Goal: Task Accomplishment & Management: Use online tool/utility

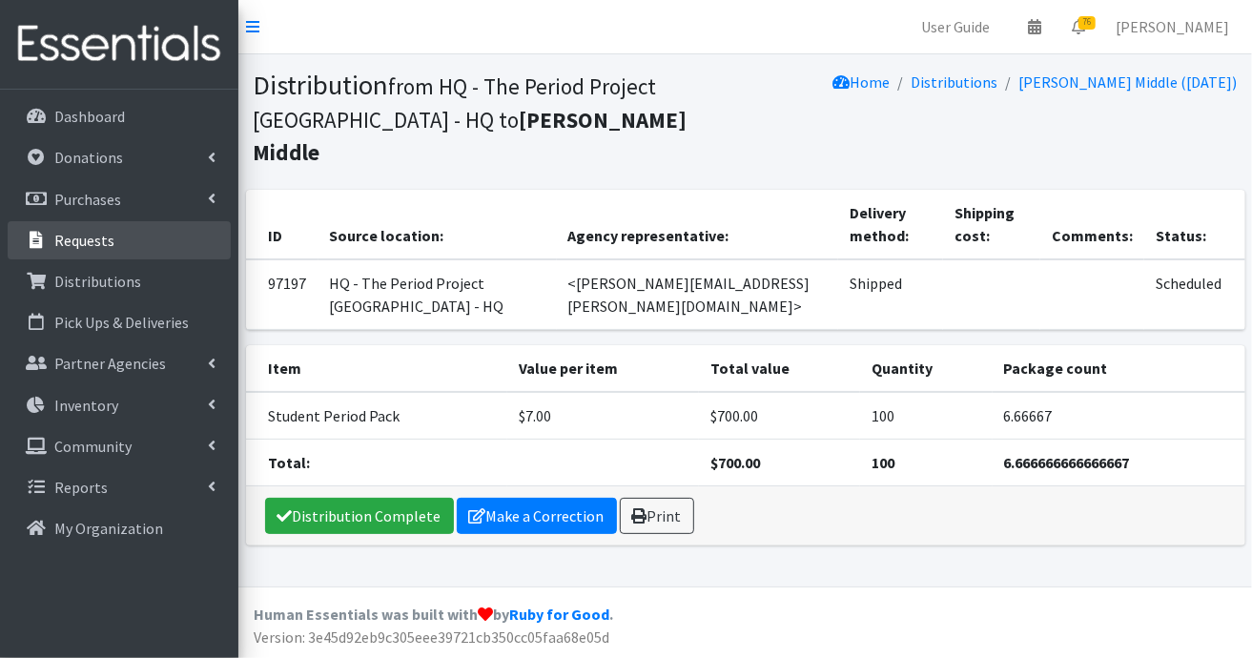
click at [101, 243] on p "Requests" at bounding box center [84, 240] width 60 height 19
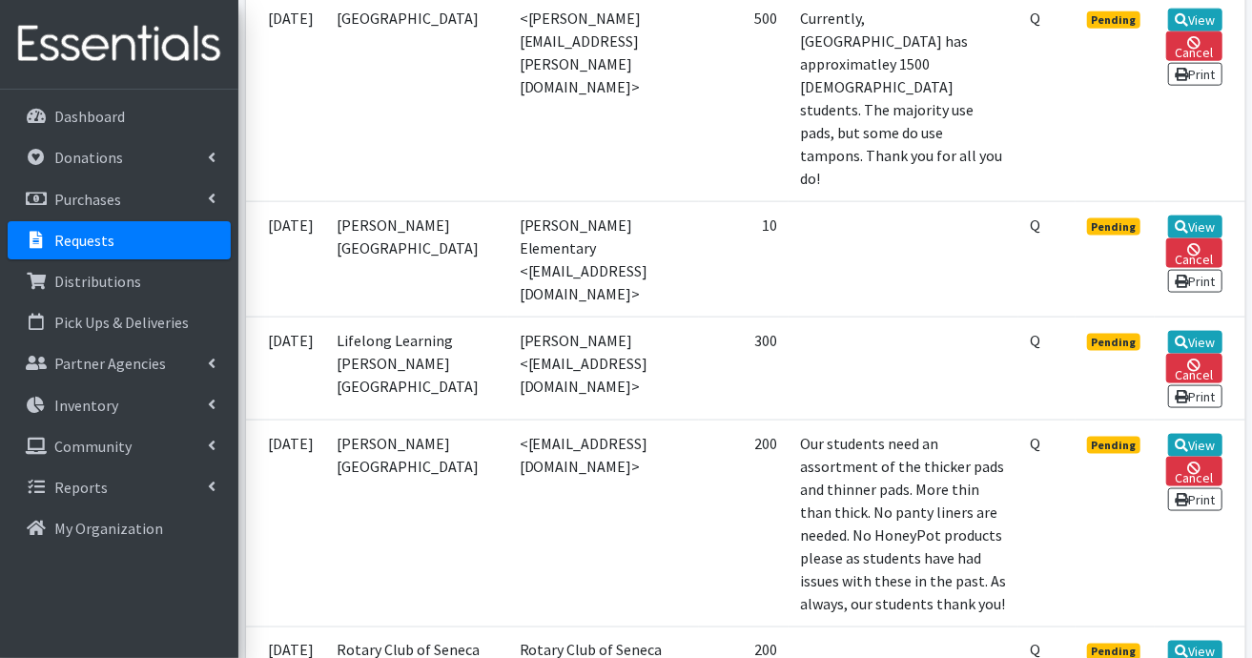
scroll to position [1335, 0]
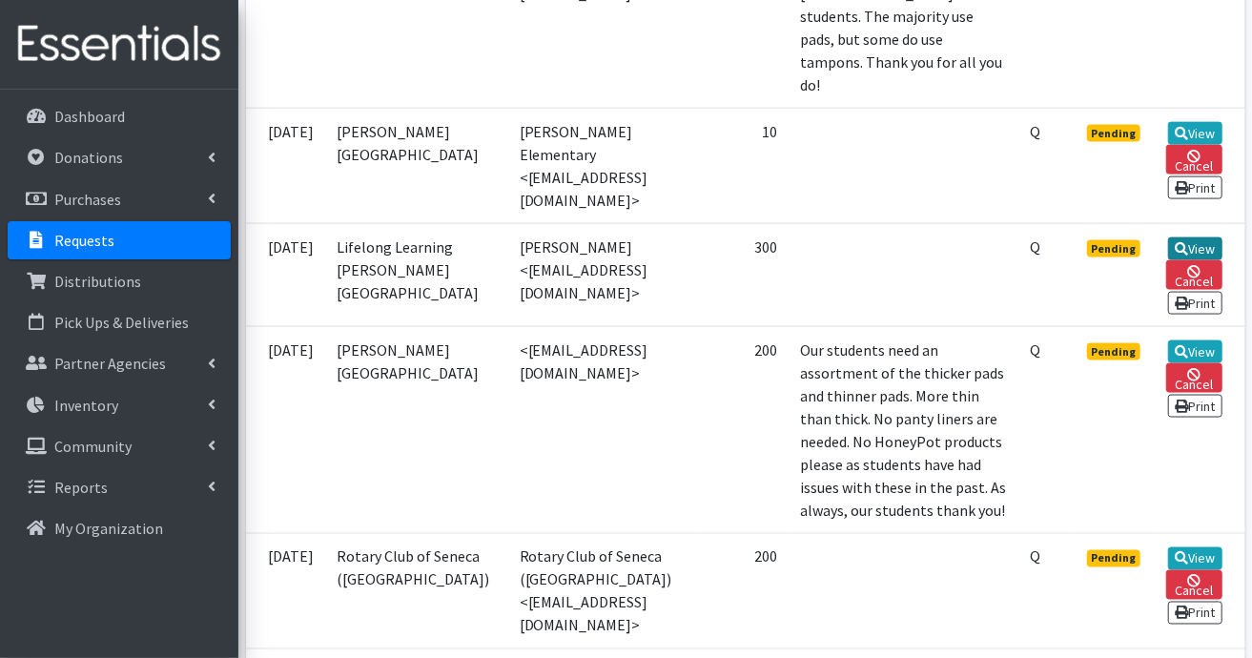
click at [1200, 260] on link "View" at bounding box center [1195, 248] width 54 height 23
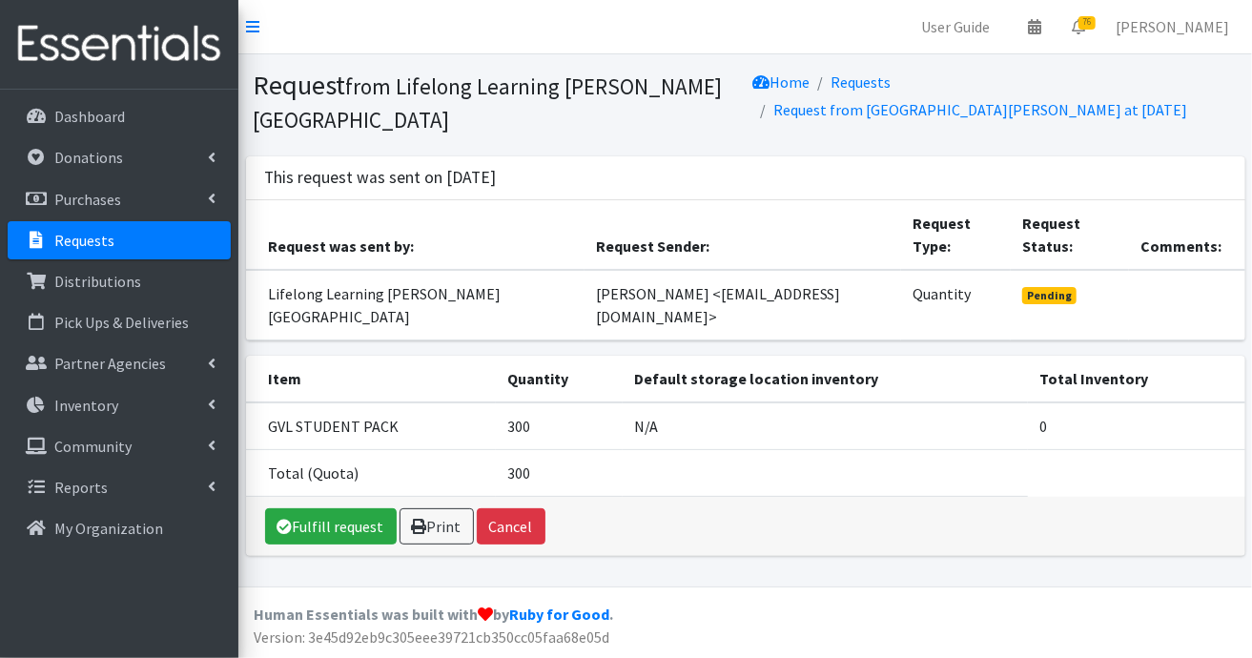
click at [166, 247] on link "Requests" at bounding box center [119, 240] width 223 height 38
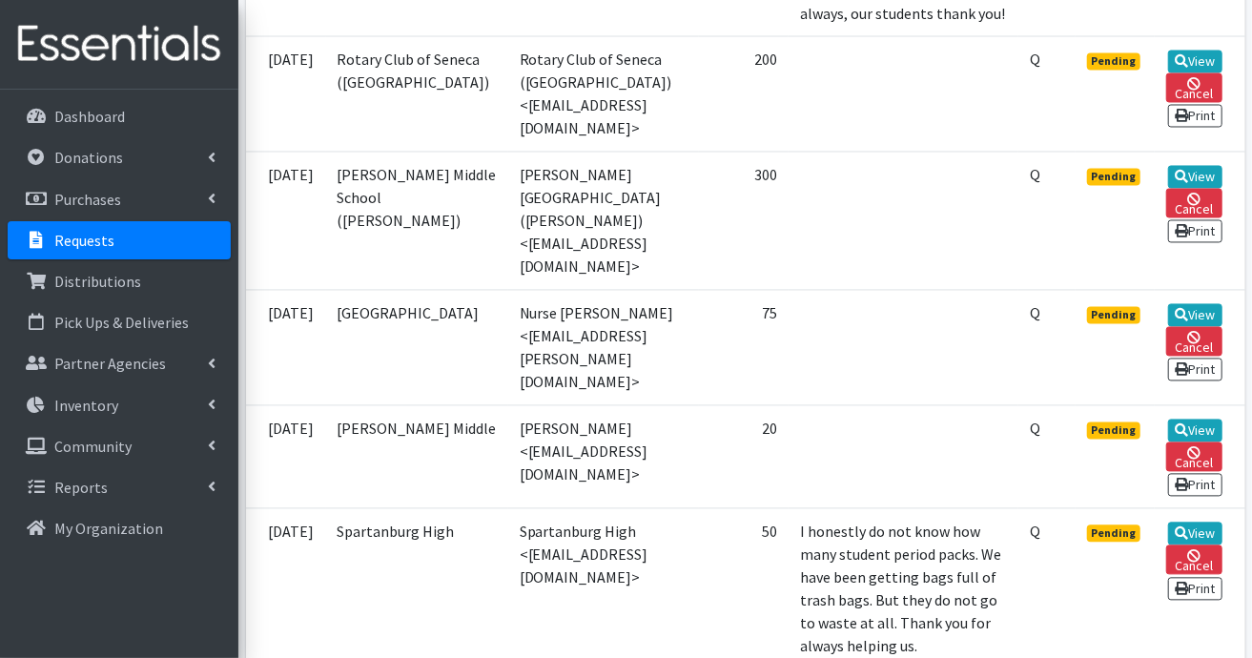
scroll to position [1812, 0]
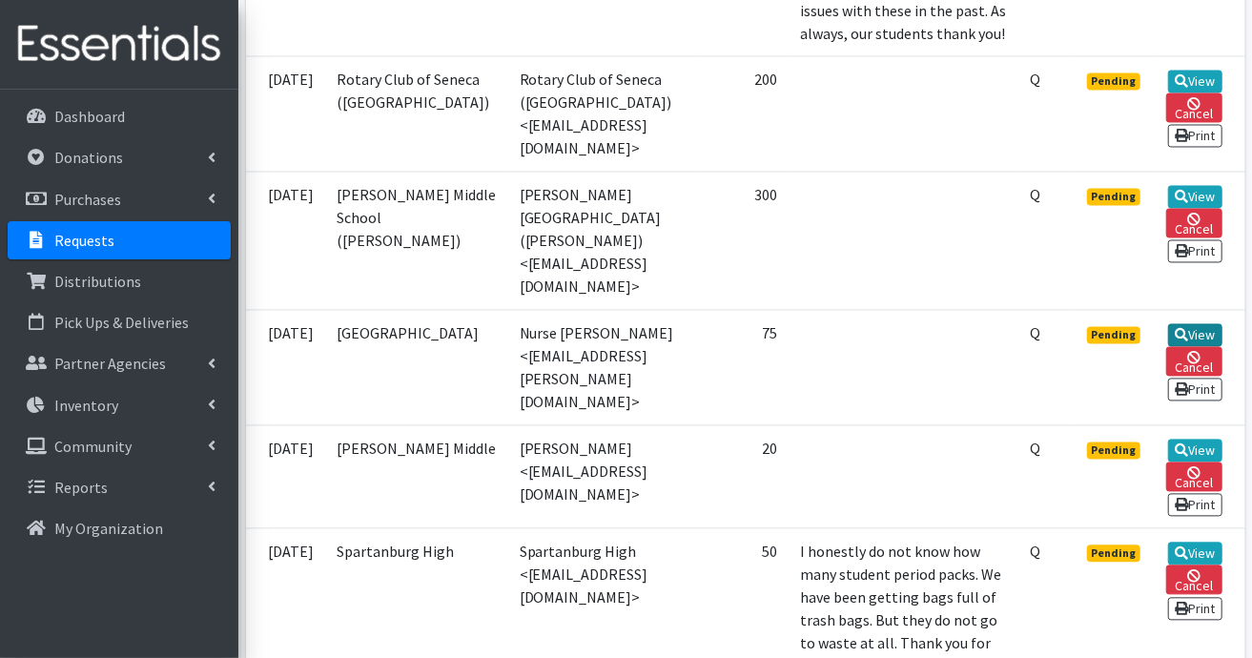
click at [1209, 347] on link "View" at bounding box center [1195, 335] width 54 height 23
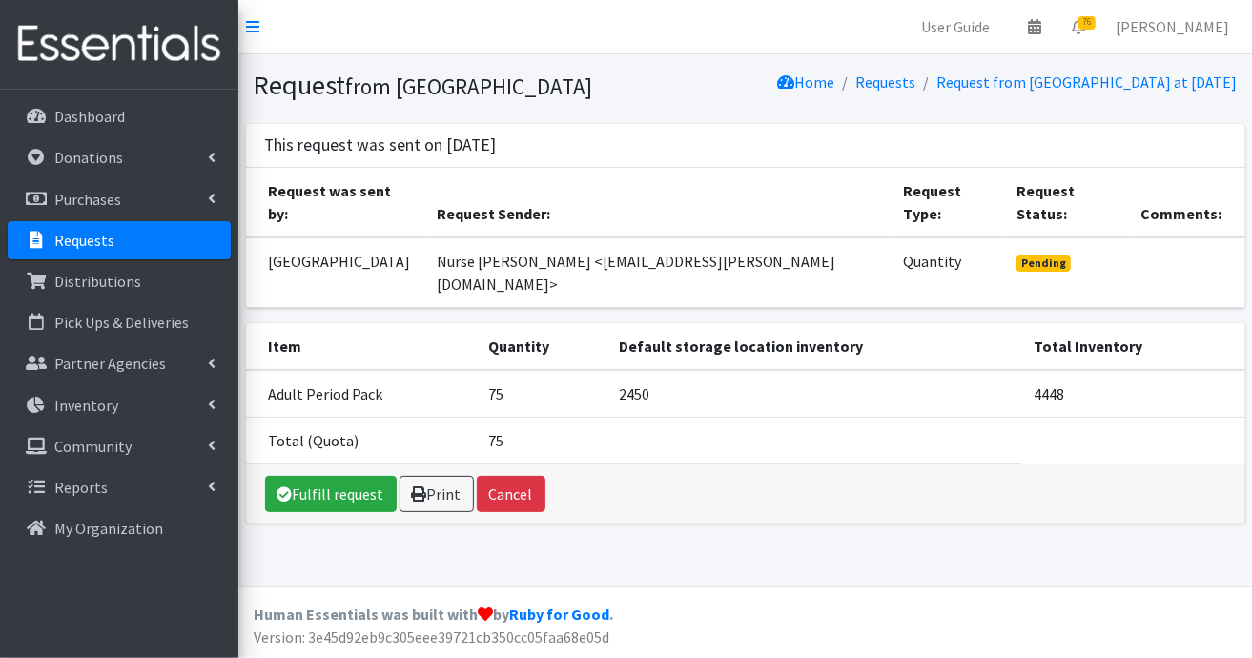
click at [89, 237] on p "Requests" at bounding box center [84, 240] width 60 height 19
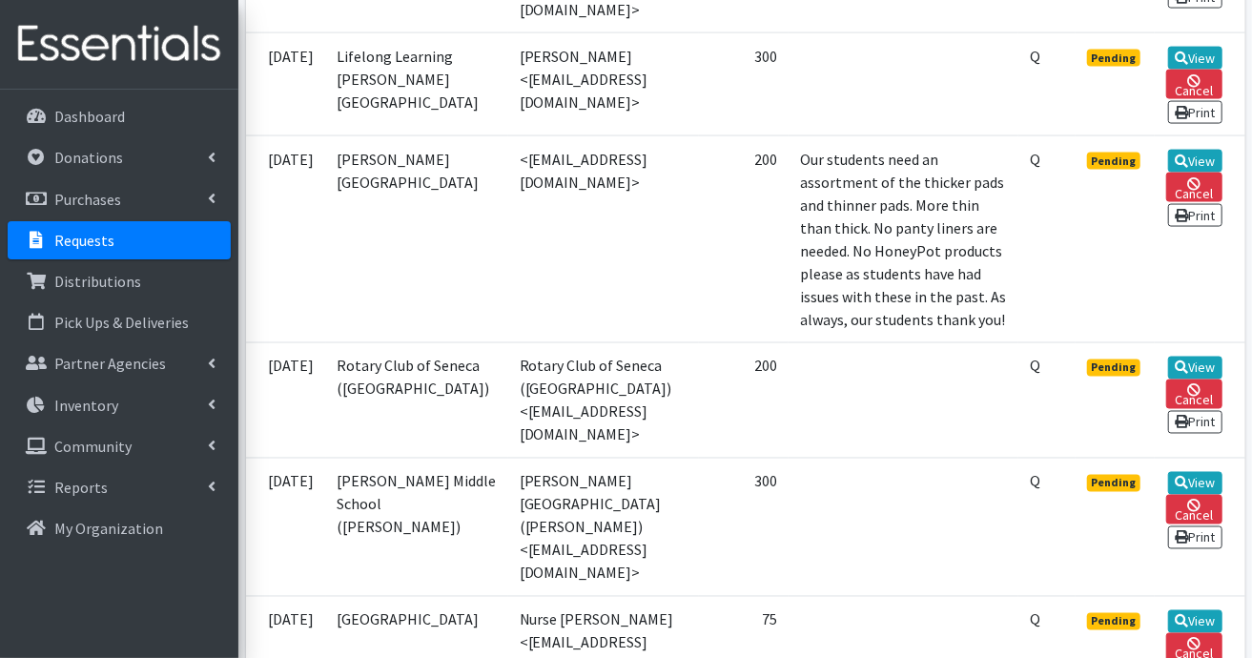
scroll to position [1812, 0]
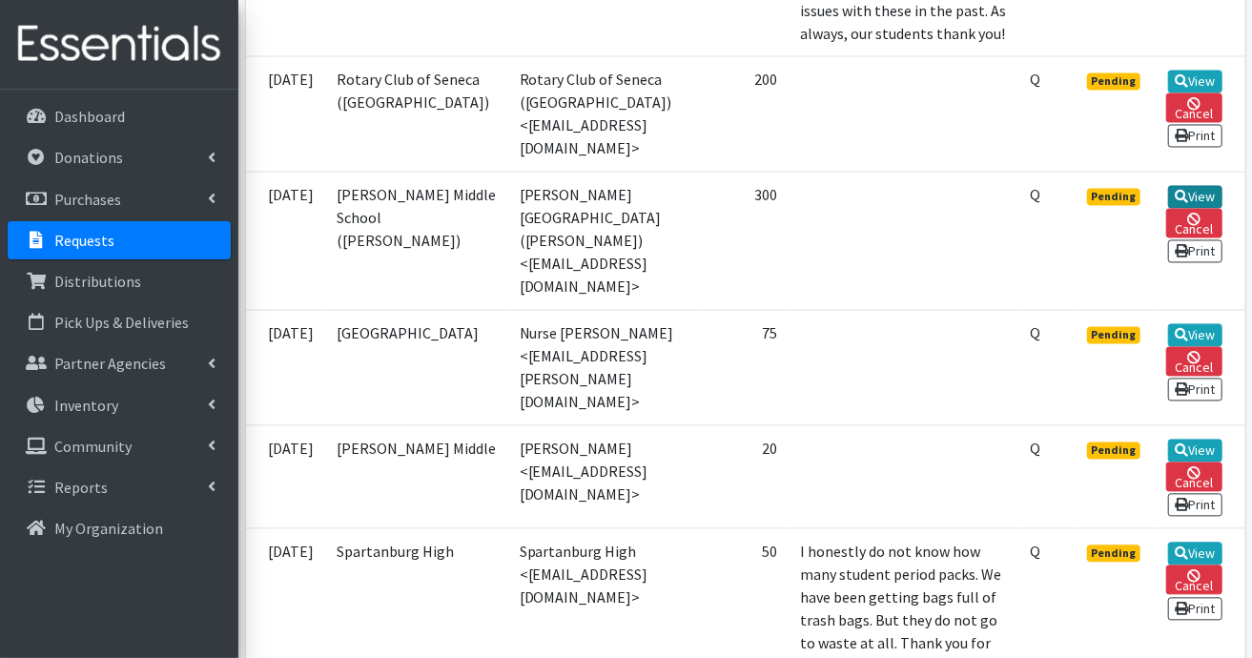
click at [1206, 209] on link "View" at bounding box center [1195, 197] width 54 height 23
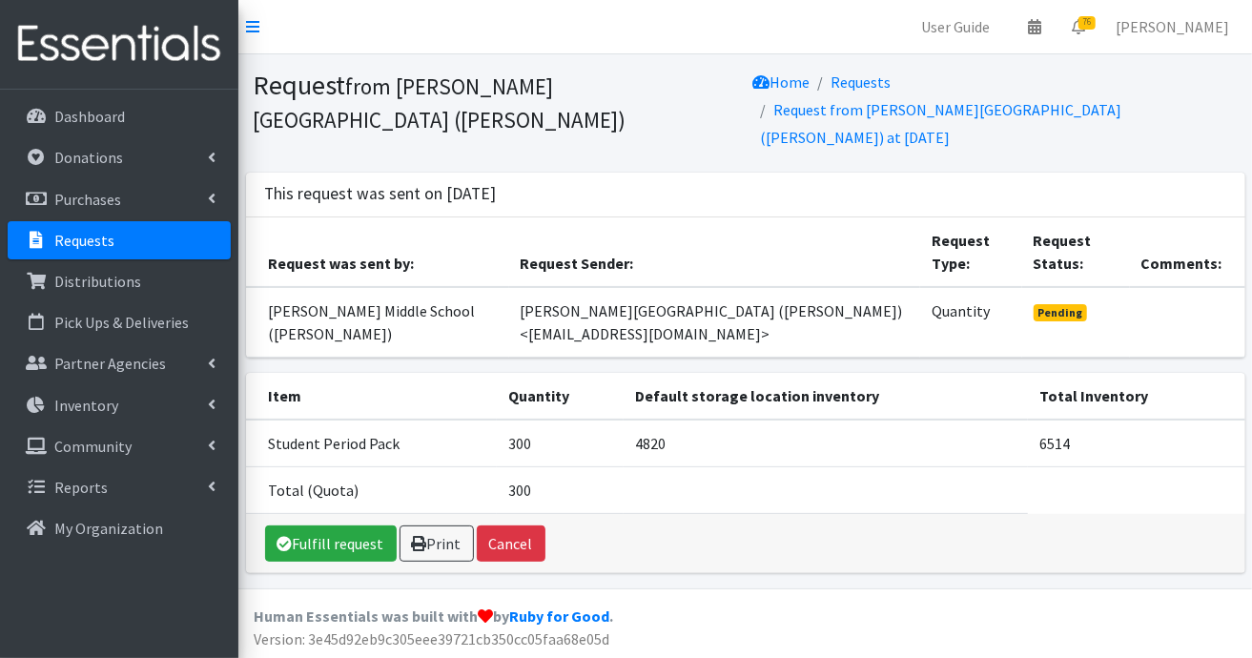
click at [125, 250] on link "Requests" at bounding box center [119, 240] width 223 height 38
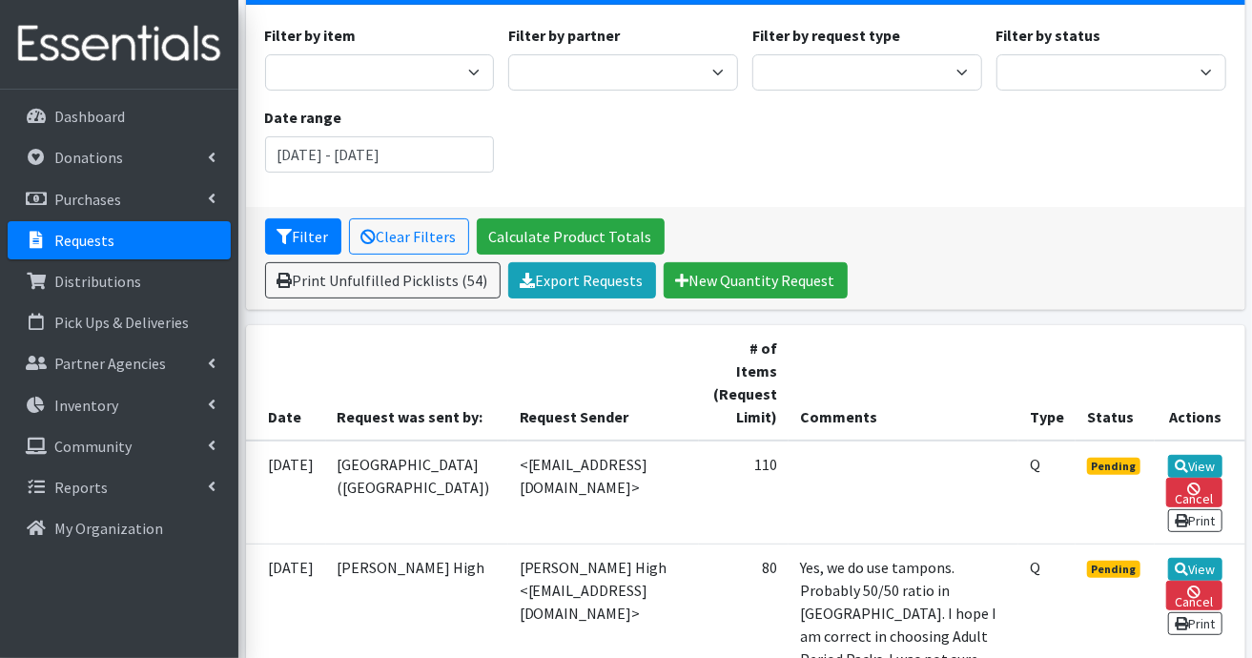
scroll to position [286, 0]
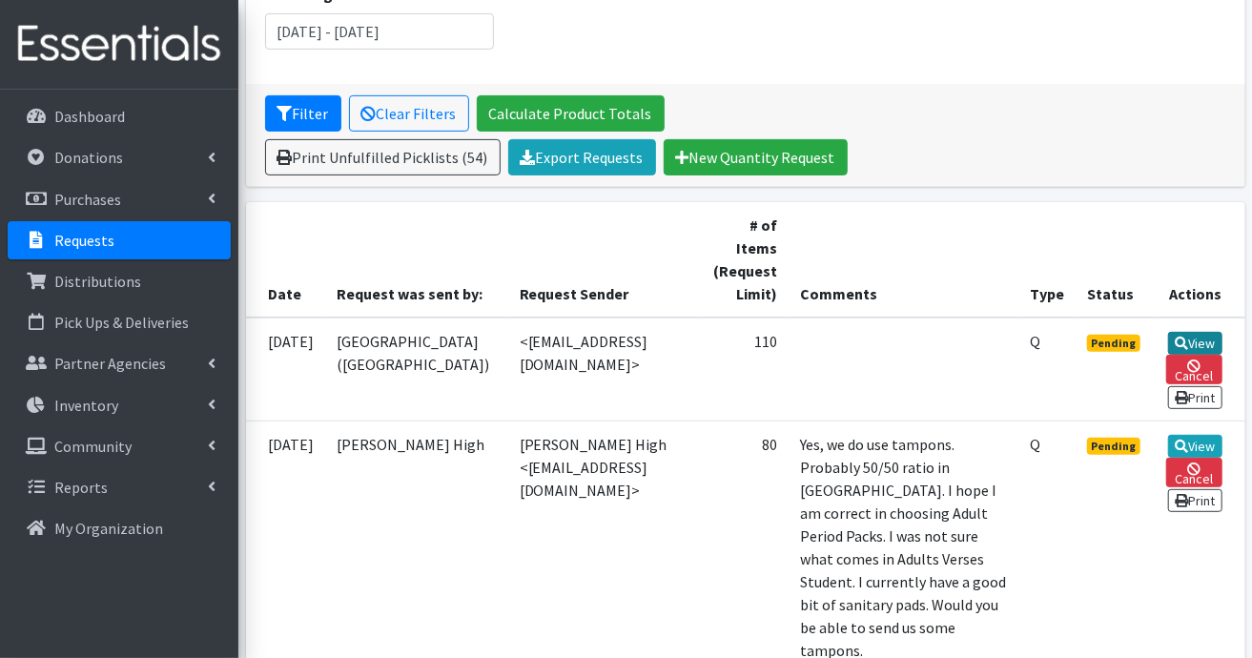
click at [1180, 338] on link "View" at bounding box center [1195, 343] width 54 height 23
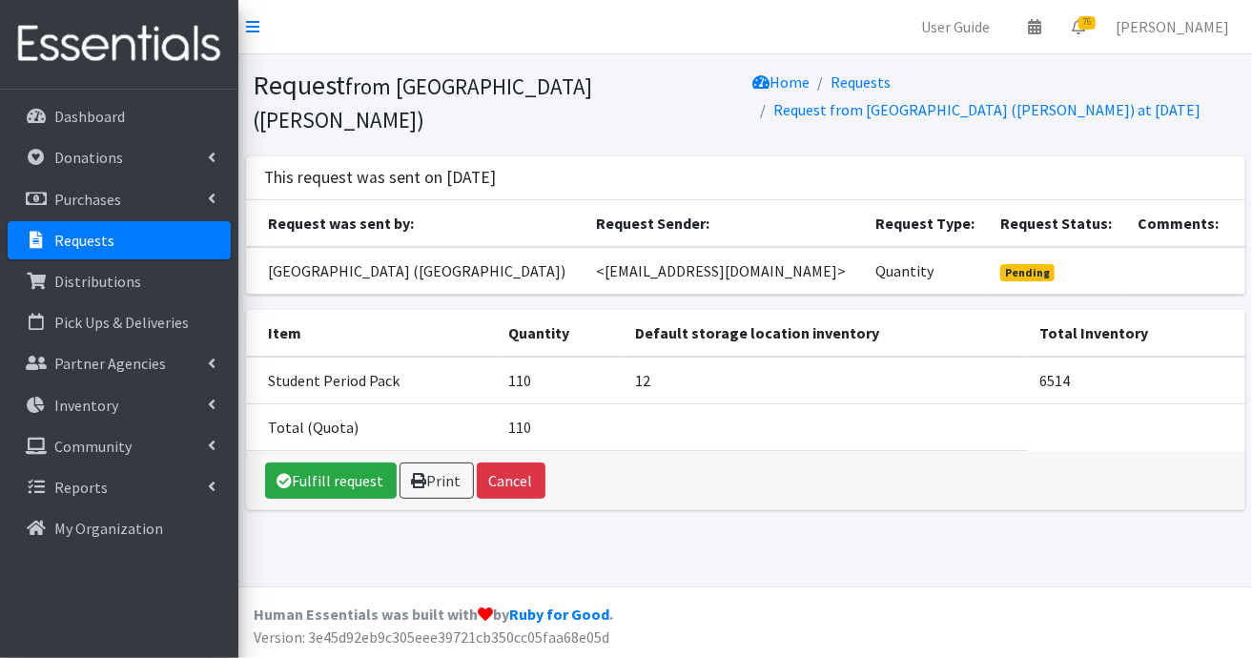
click at [187, 247] on link "Requests" at bounding box center [119, 240] width 223 height 38
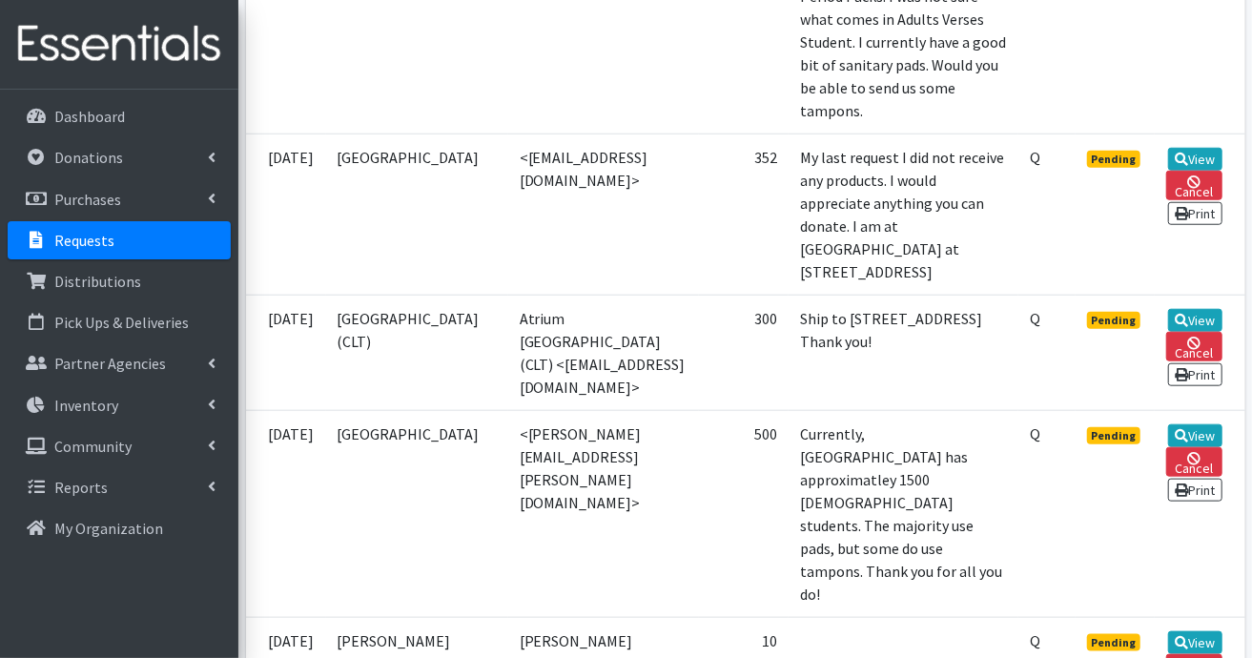
scroll to position [858, 0]
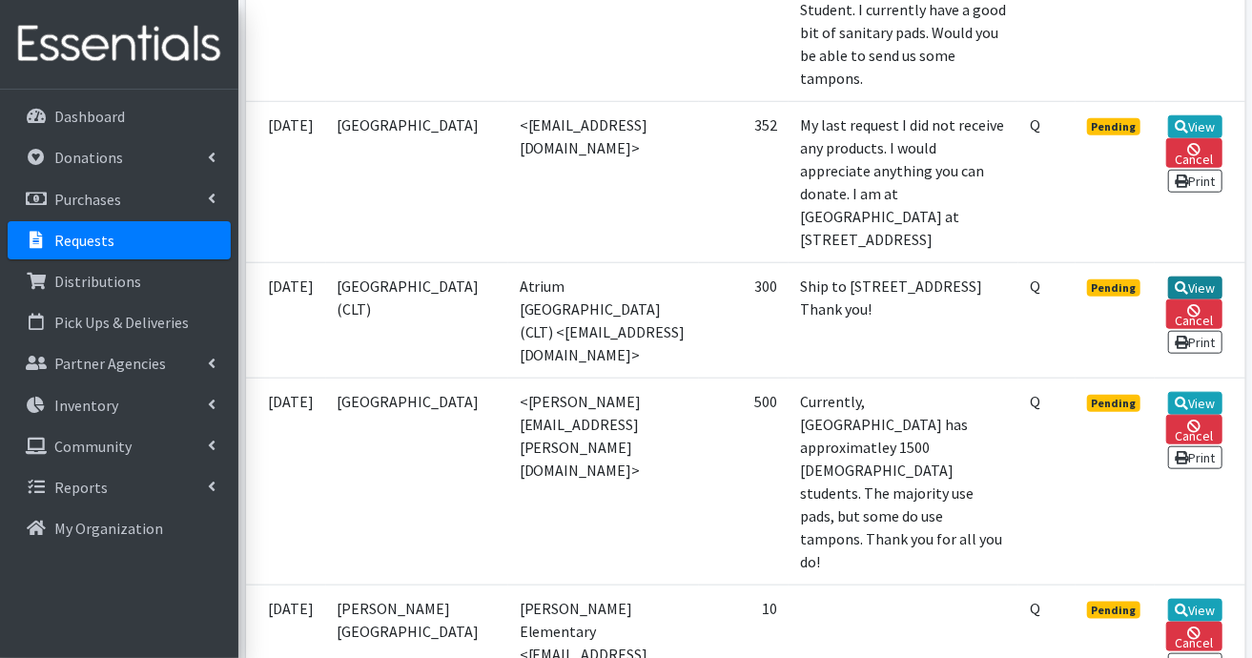
click at [1212, 299] on link "View" at bounding box center [1195, 288] width 54 height 23
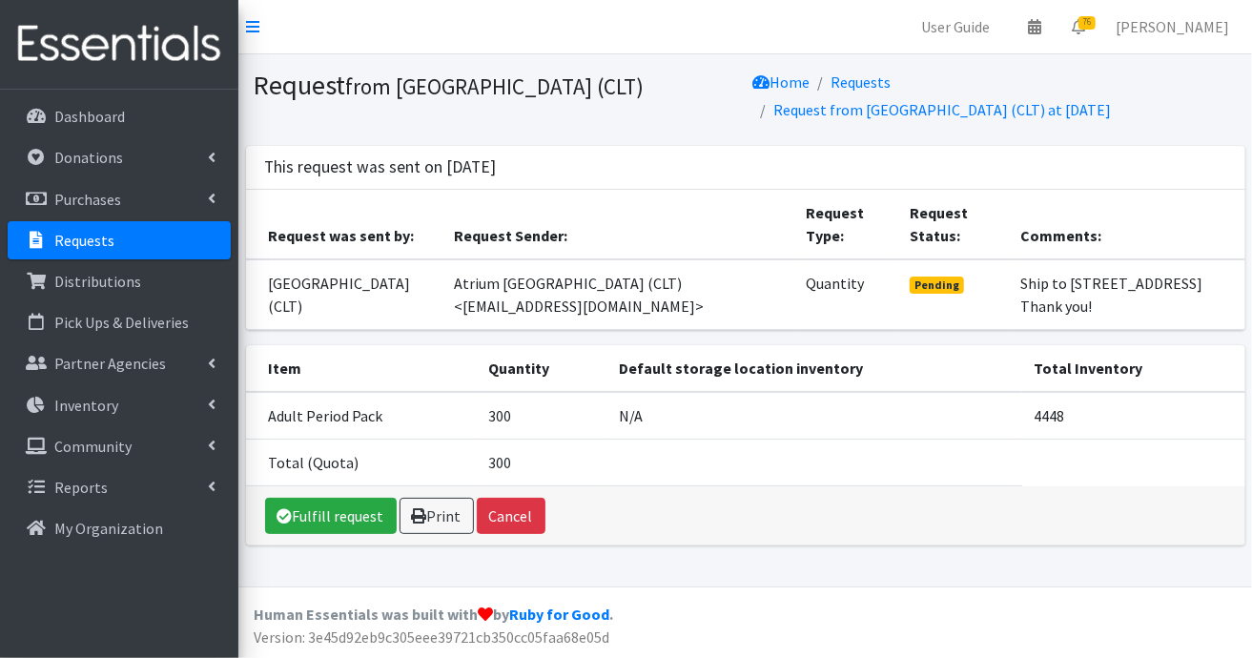
click at [82, 238] on p "Requests" at bounding box center [84, 240] width 60 height 19
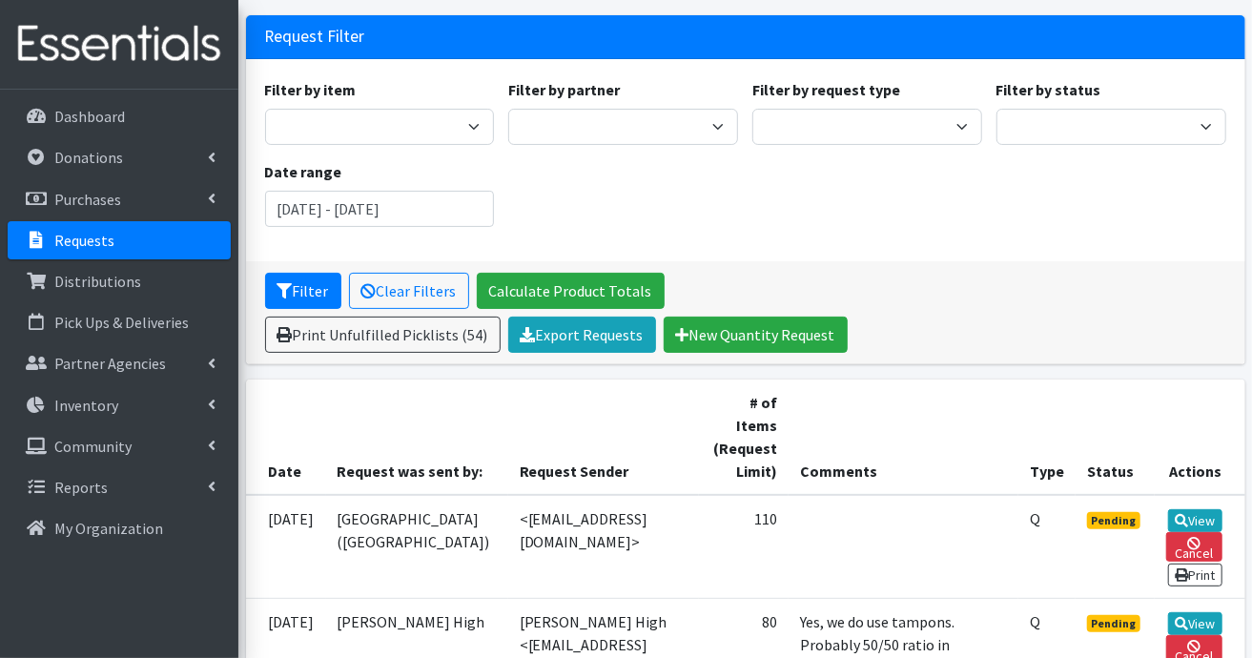
scroll to position [191, 0]
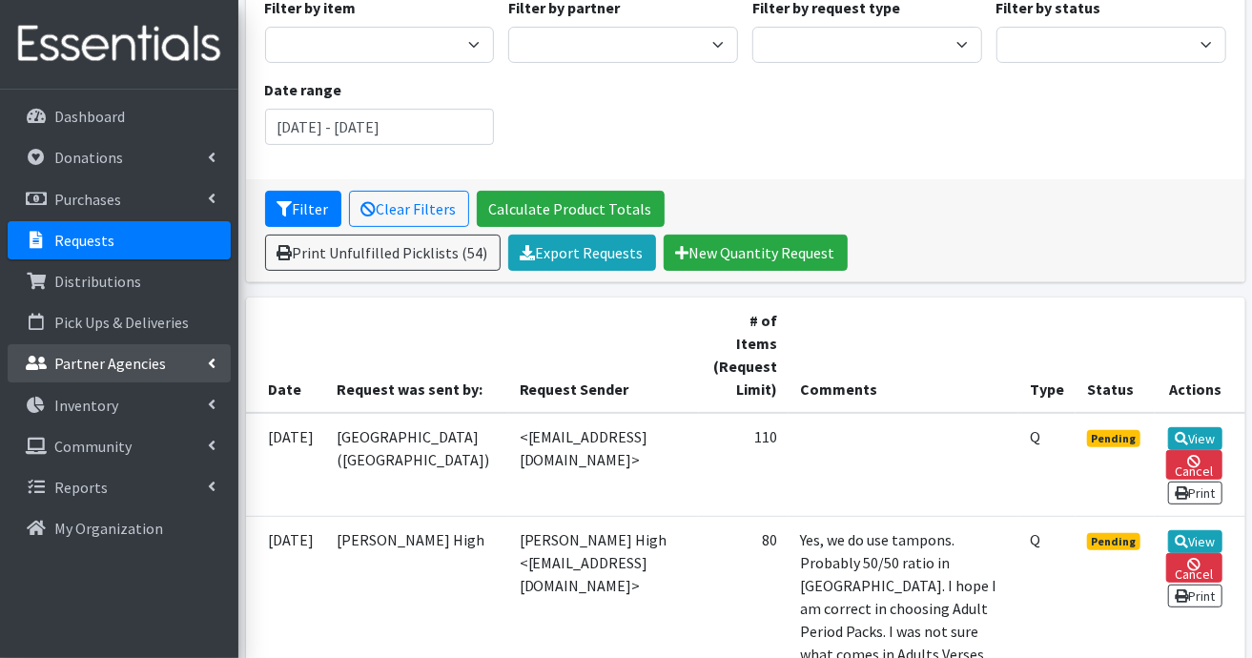
click at [134, 357] on p "Partner Agencies" at bounding box center [110, 363] width 112 height 19
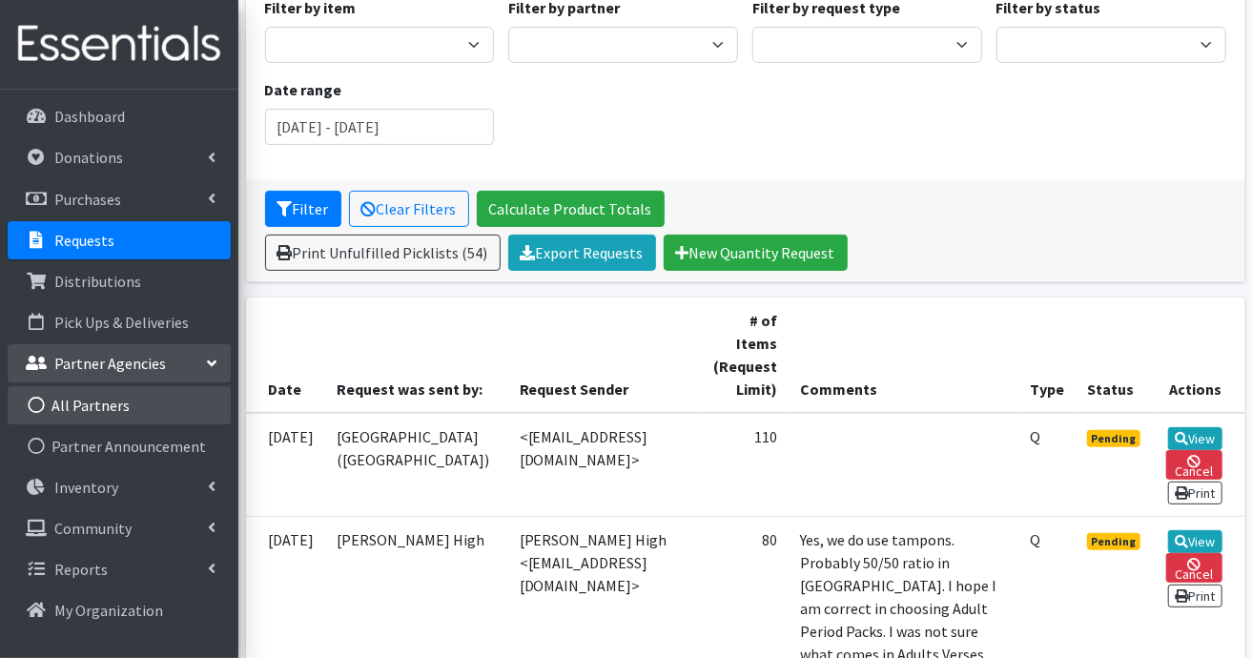
click at [115, 405] on link "All Partners" at bounding box center [119, 405] width 223 height 38
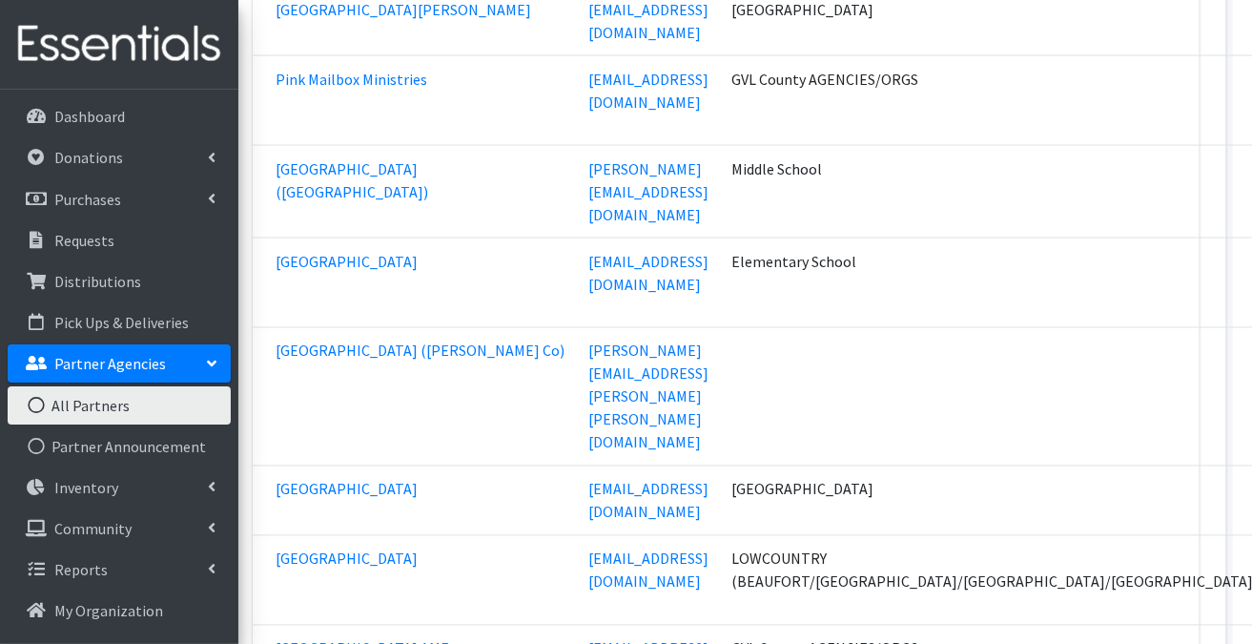
scroll to position [57953, 0]
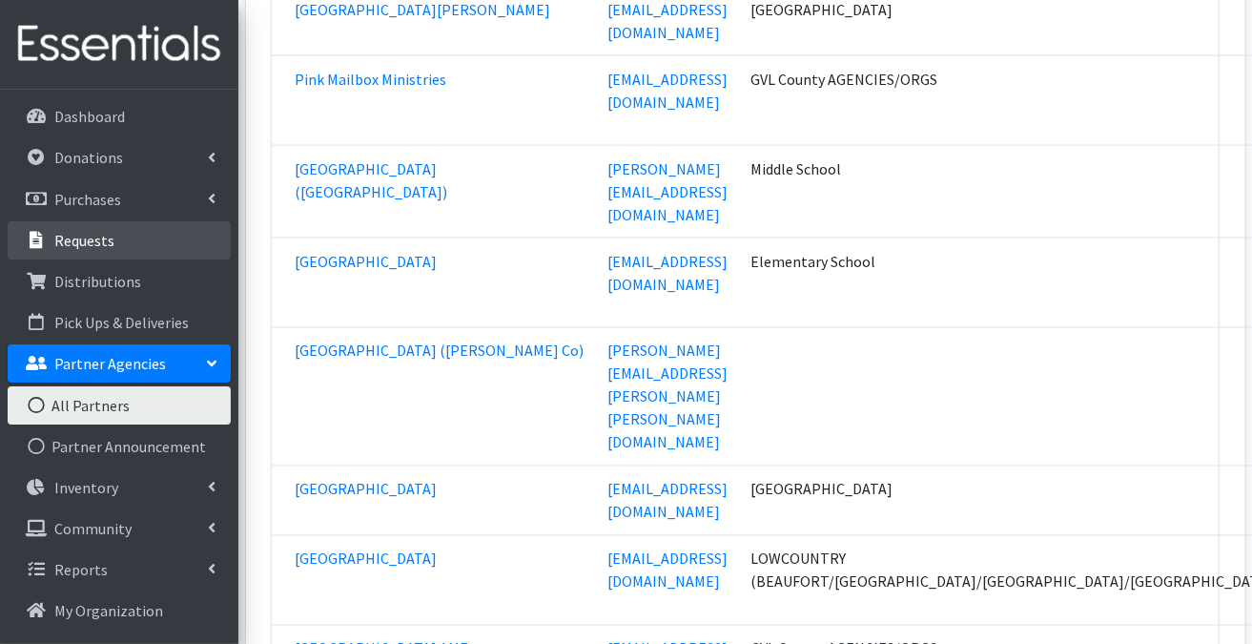
click at [109, 235] on p "Requests" at bounding box center [84, 240] width 60 height 19
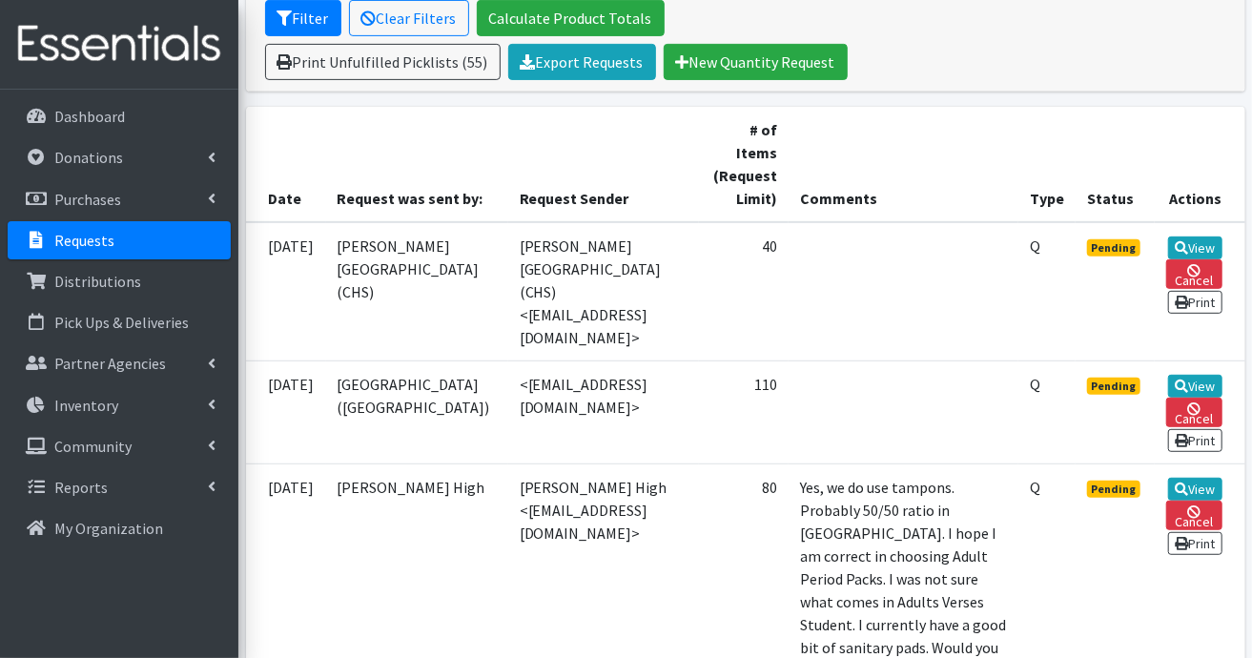
scroll to position [477, 0]
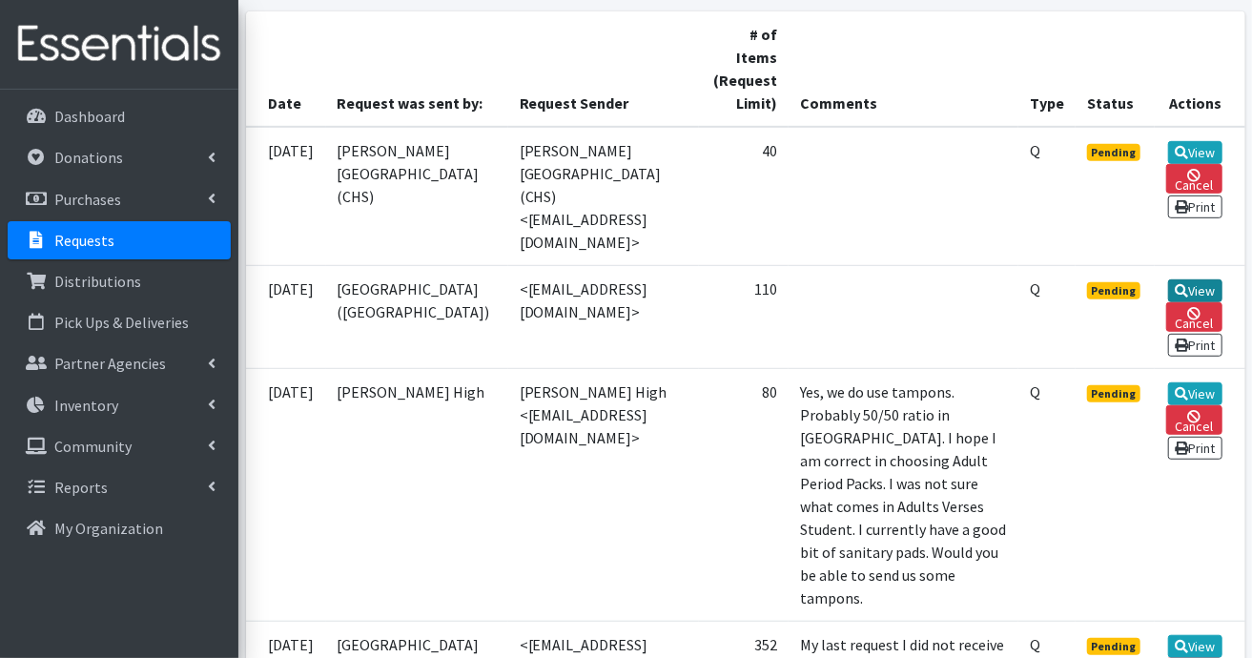
click at [1196, 279] on link "View" at bounding box center [1195, 290] width 54 height 23
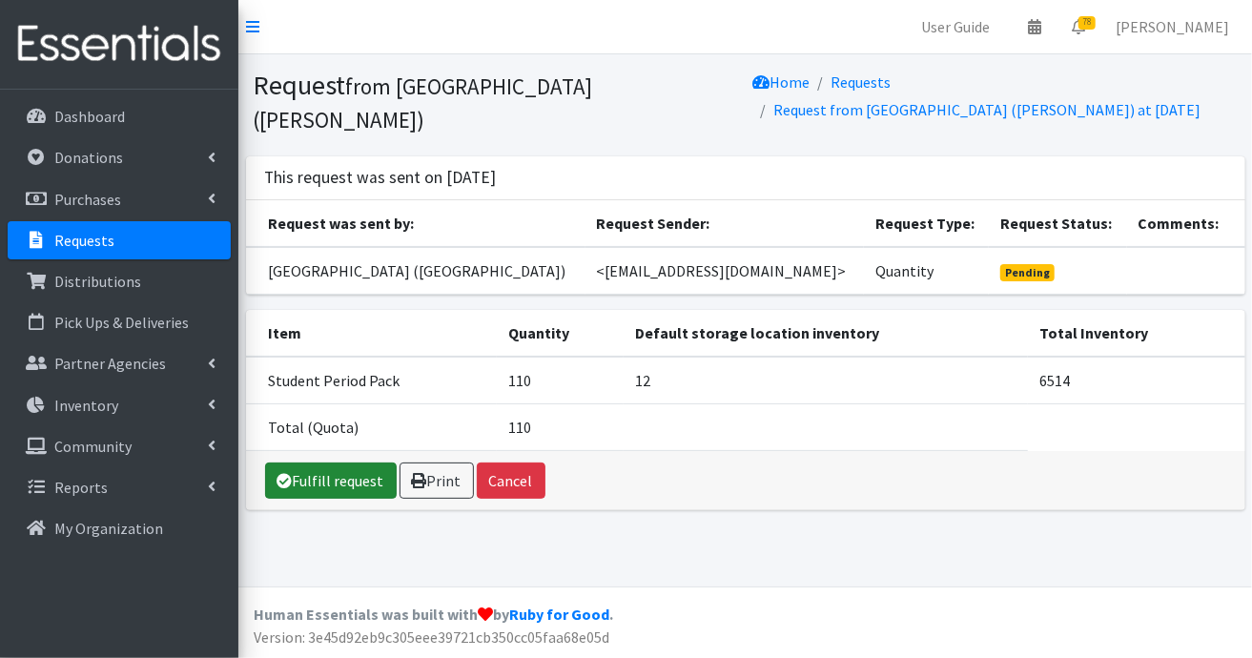
click at [330, 464] on link "Fulfill request" at bounding box center [331, 481] width 132 height 36
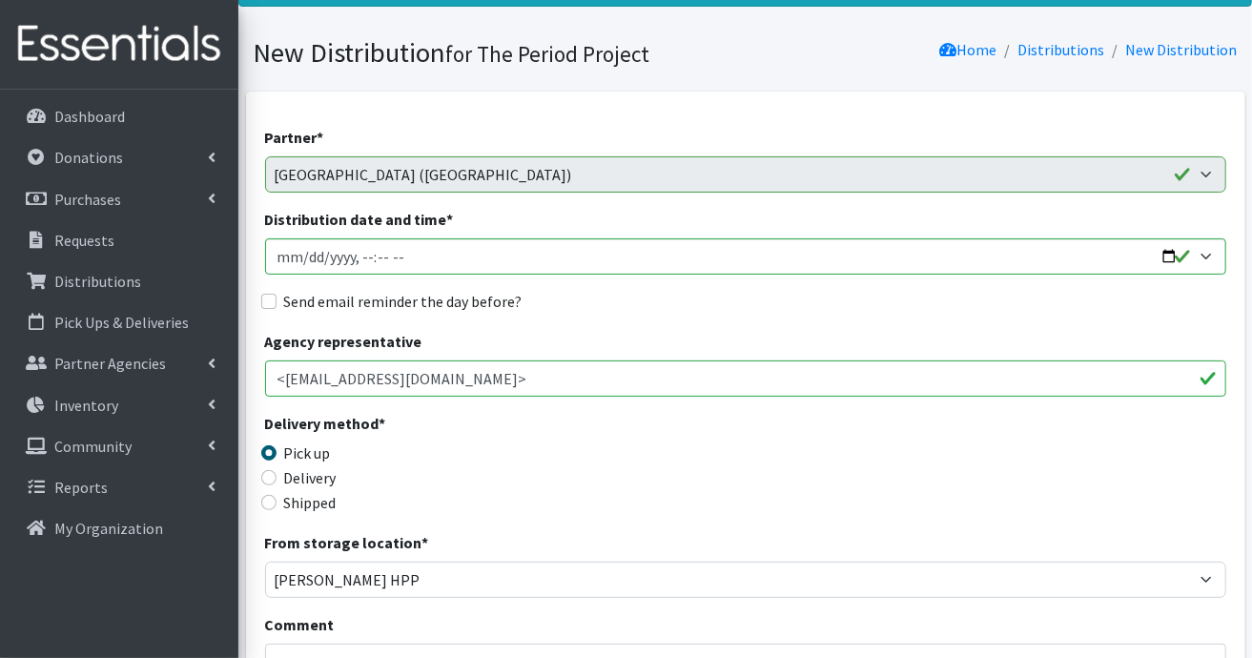
scroll to position [191, 0]
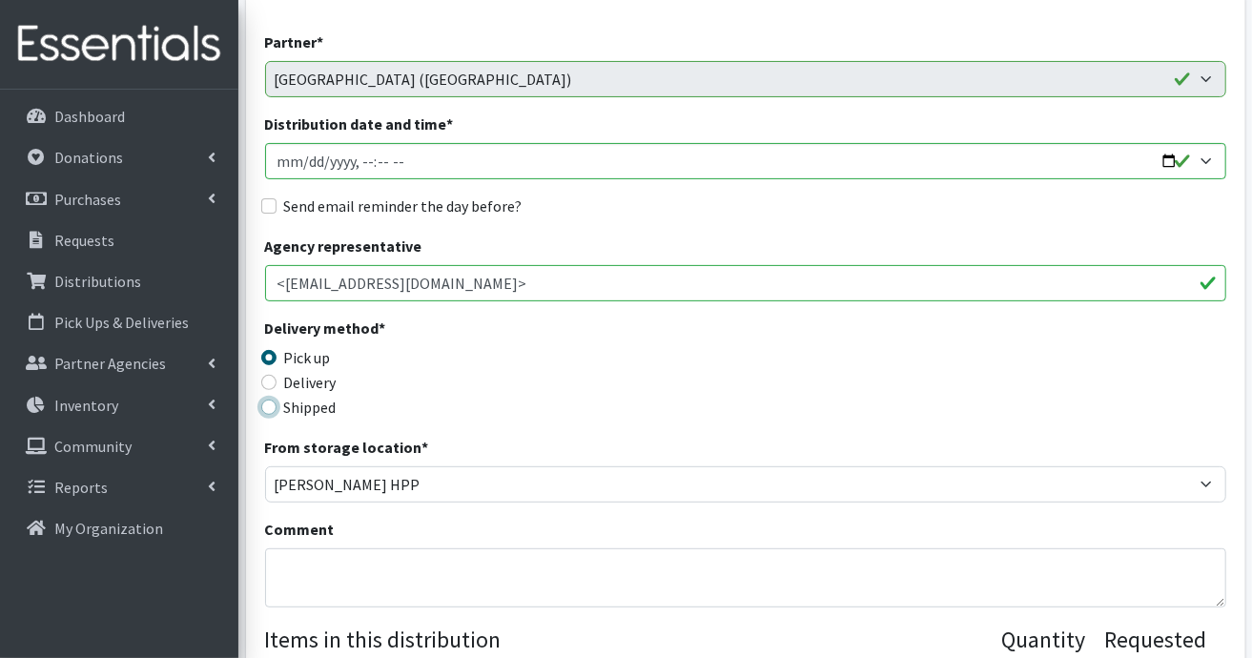
click at [269, 405] on input "Shipped" at bounding box center [268, 407] width 15 height 15
radio input "true"
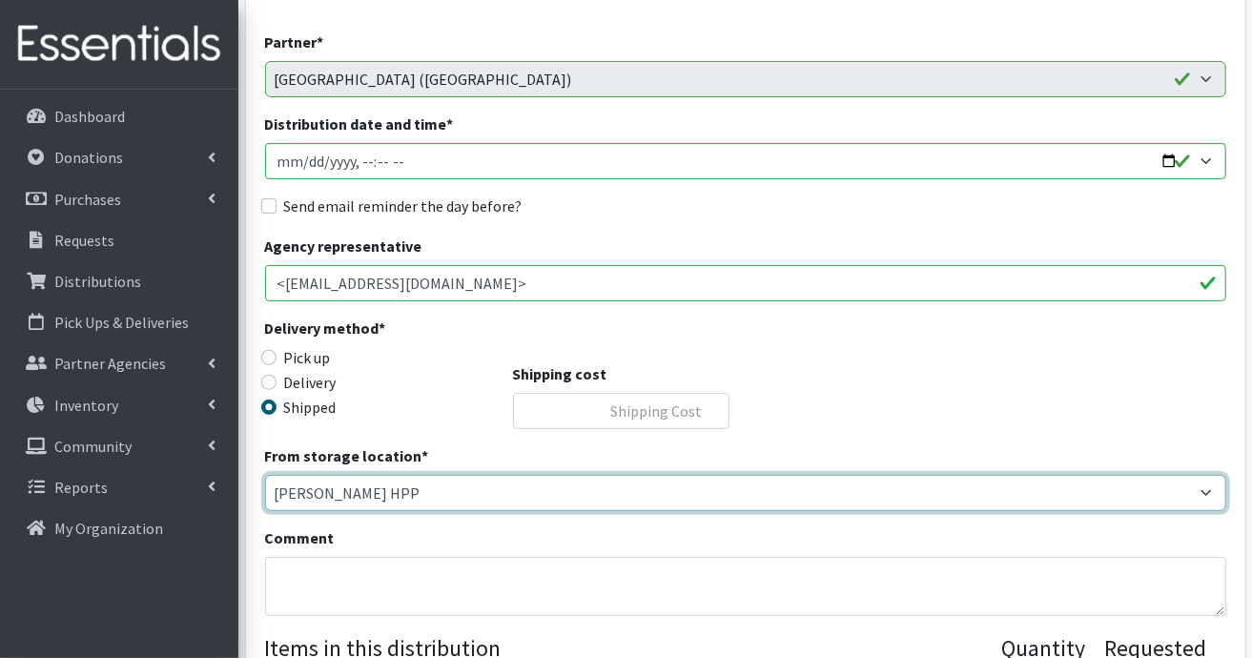
click at [1209, 500] on select "[PERSON_NAME] HPP [GEOGRAPHIC_DATA], [GEOGRAPHIC_DATA] [GEOGRAPHIC_DATA] [GEOGR…" at bounding box center [745, 493] width 961 height 36
select select "230"
click at [265, 475] on select "[PERSON_NAME] HPP [GEOGRAPHIC_DATA], [GEOGRAPHIC_DATA] [GEOGRAPHIC_DATA] [GEOGR…" at bounding box center [745, 493] width 961 height 36
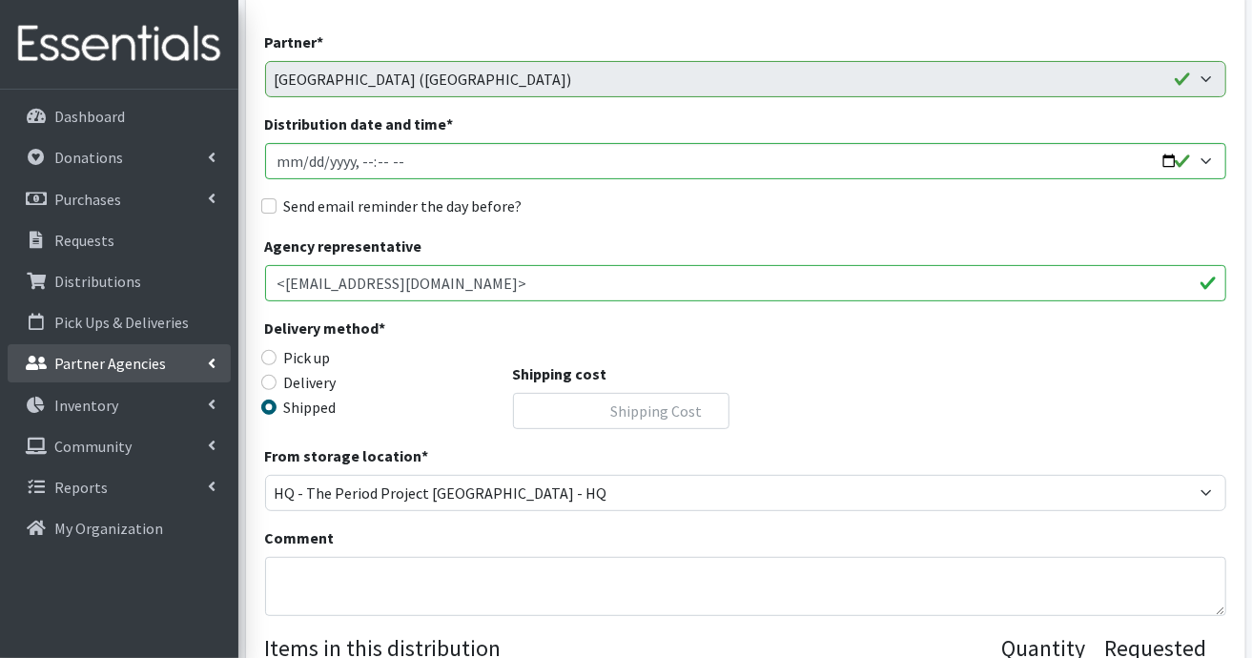
click at [150, 362] on p "Partner Agencies" at bounding box center [110, 363] width 112 height 19
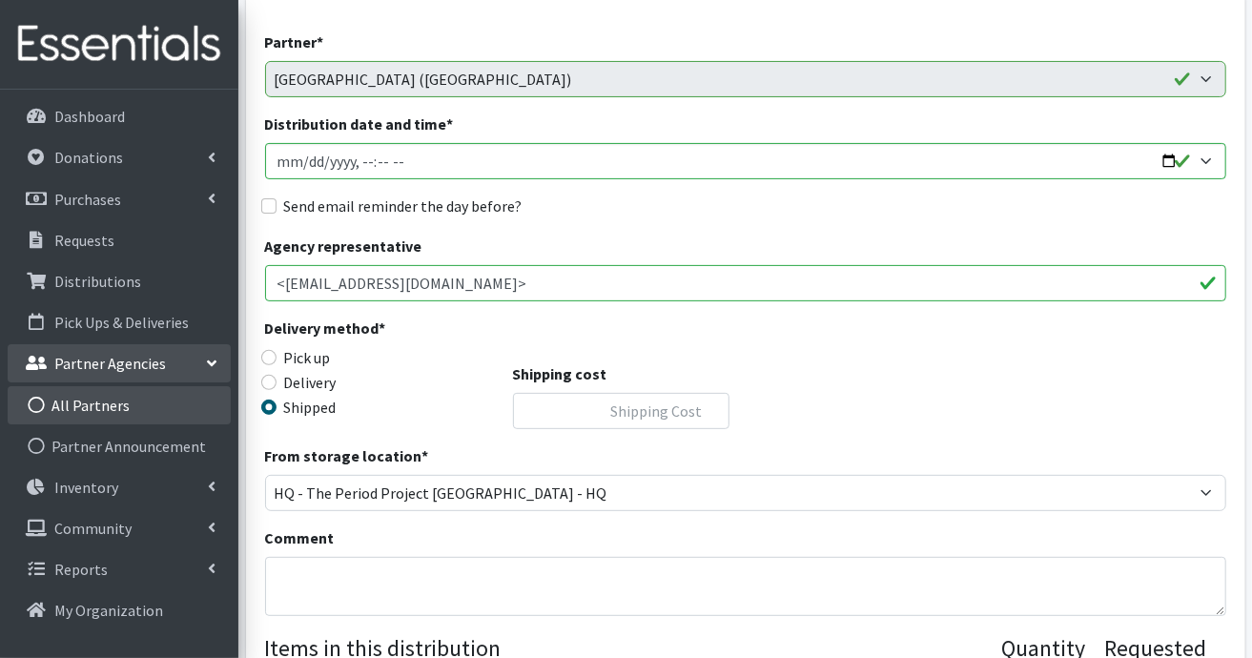
click at [109, 409] on link "All Partners" at bounding box center [119, 405] width 223 height 38
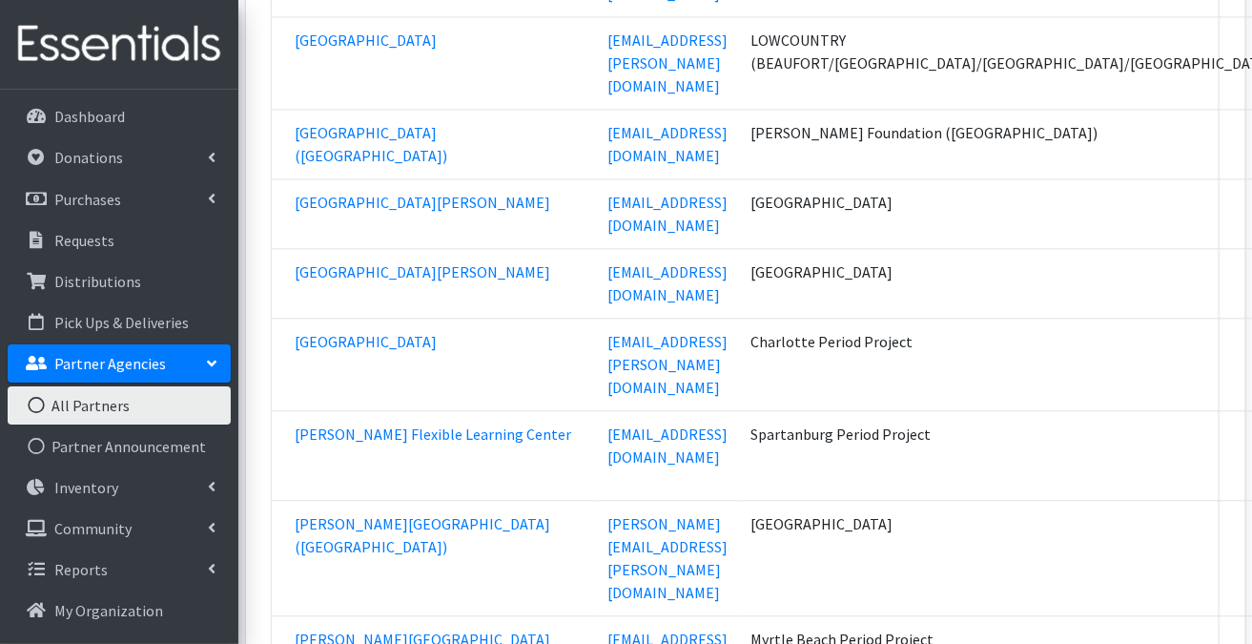
scroll to position [77178, 0]
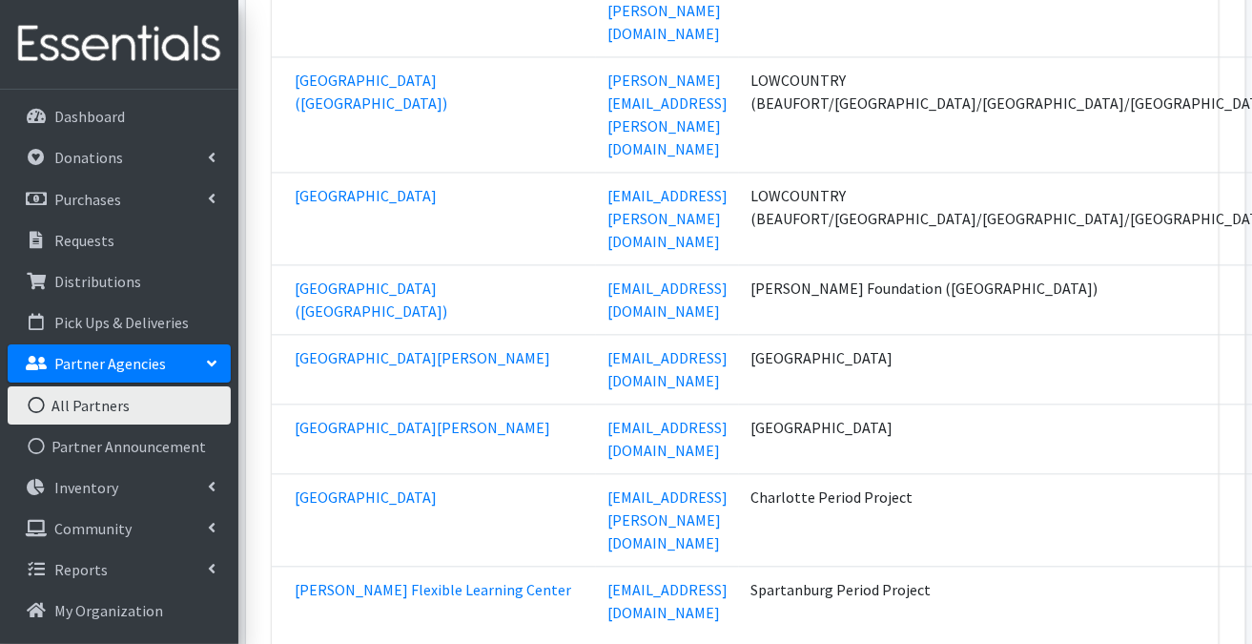
click at [63, 369] on p "Partner Agencies" at bounding box center [110, 363] width 112 height 19
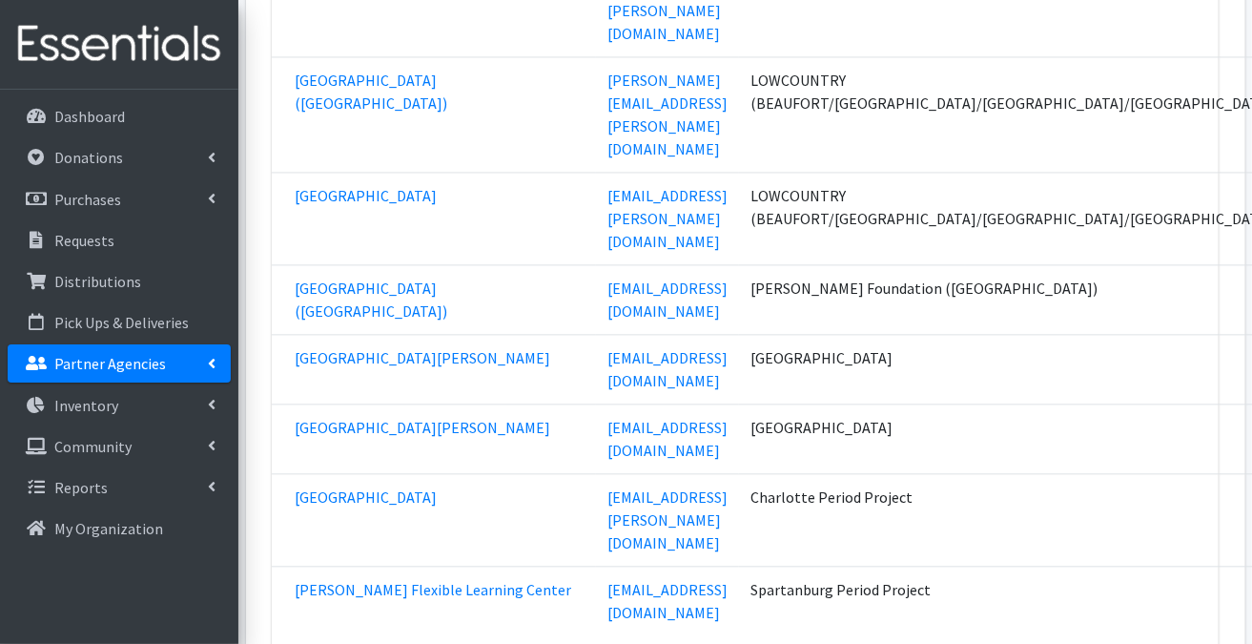
click at [78, 366] on p "Partner Agencies" at bounding box center [110, 363] width 112 height 19
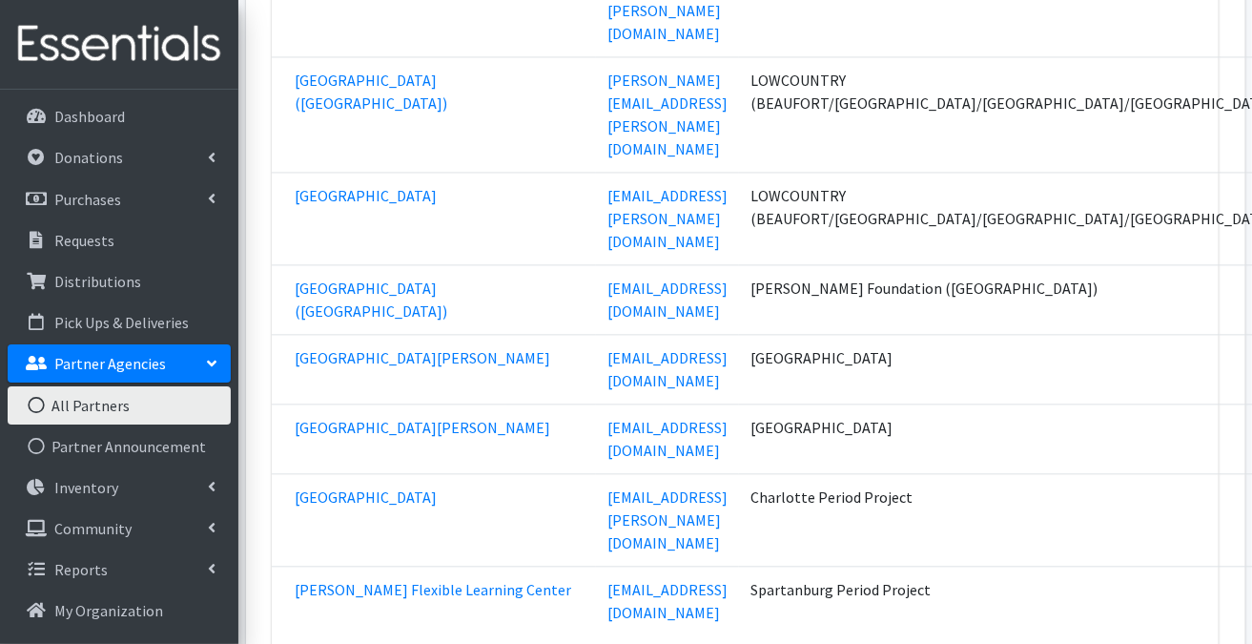
click at [79, 410] on link "All Partners" at bounding box center [119, 405] width 223 height 38
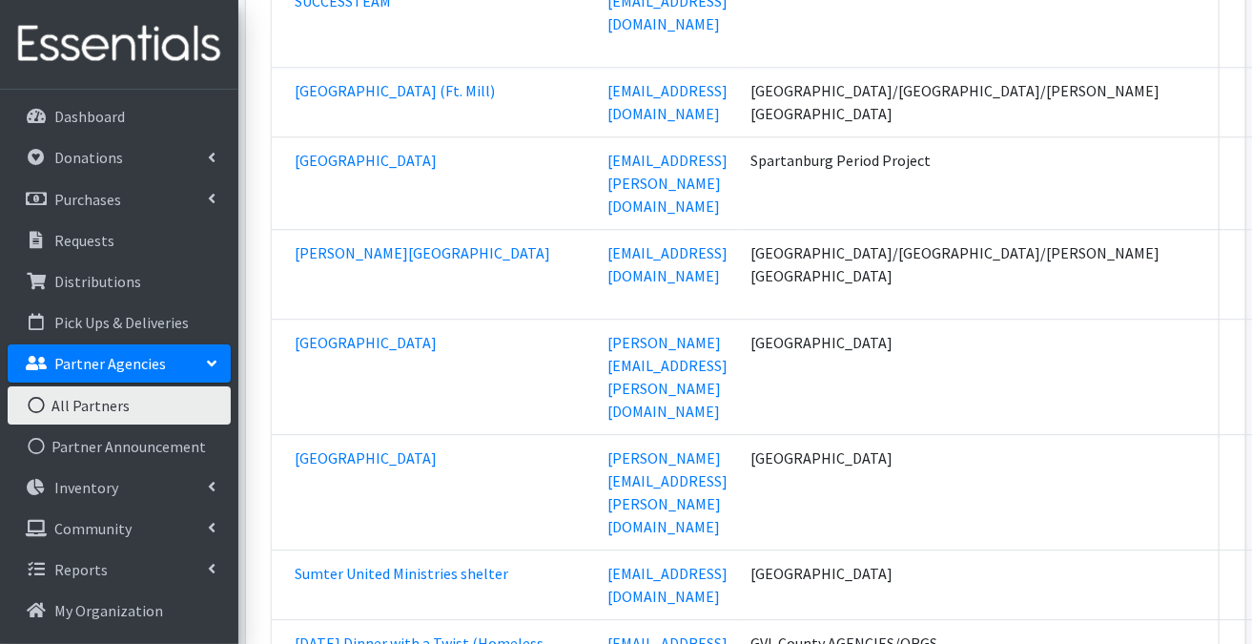
scroll to position [70299, 0]
